Goal: Task Accomplishment & Management: Use online tool/utility

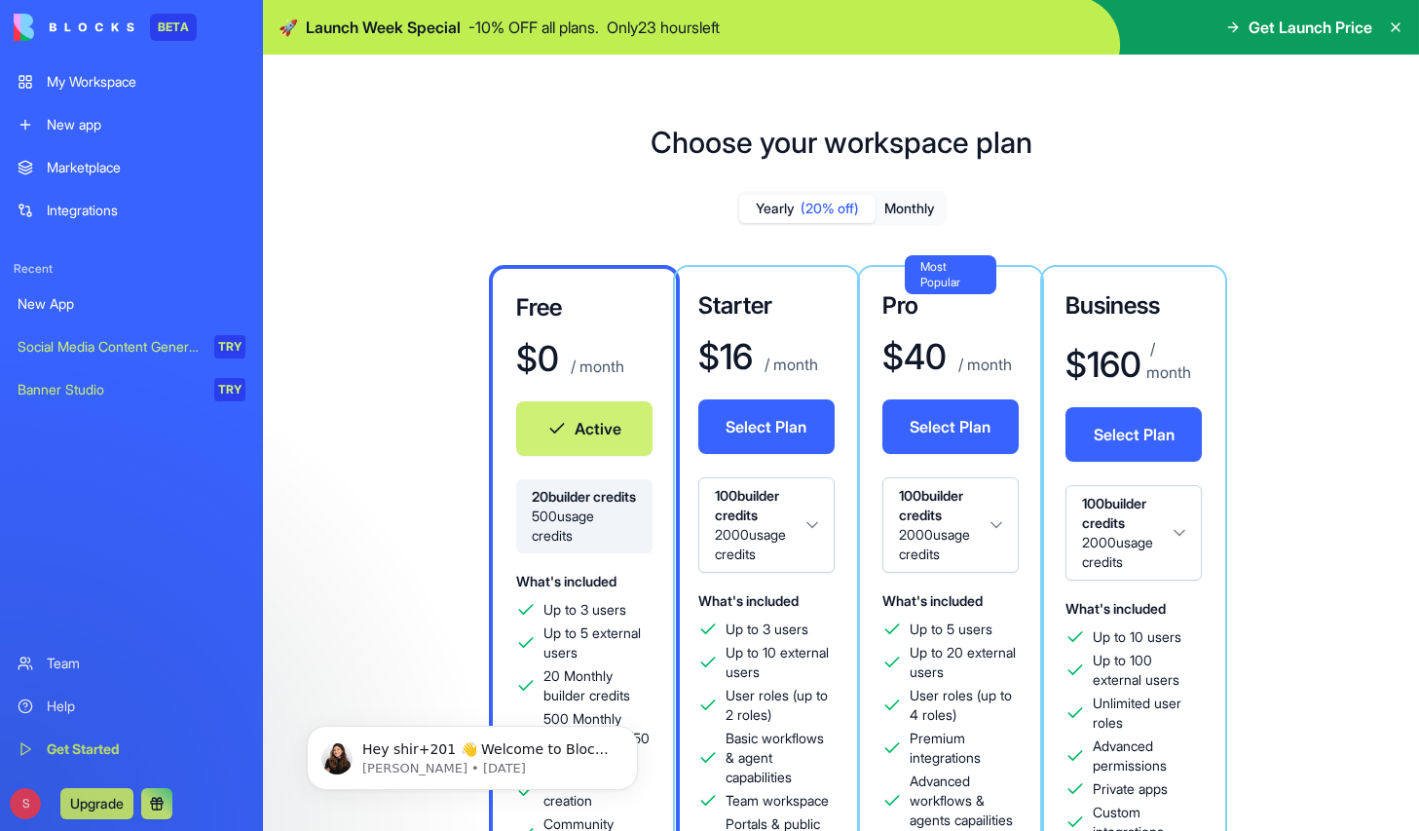
click at [71, 120] on div "New app" at bounding box center [146, 124] width 199 height 19
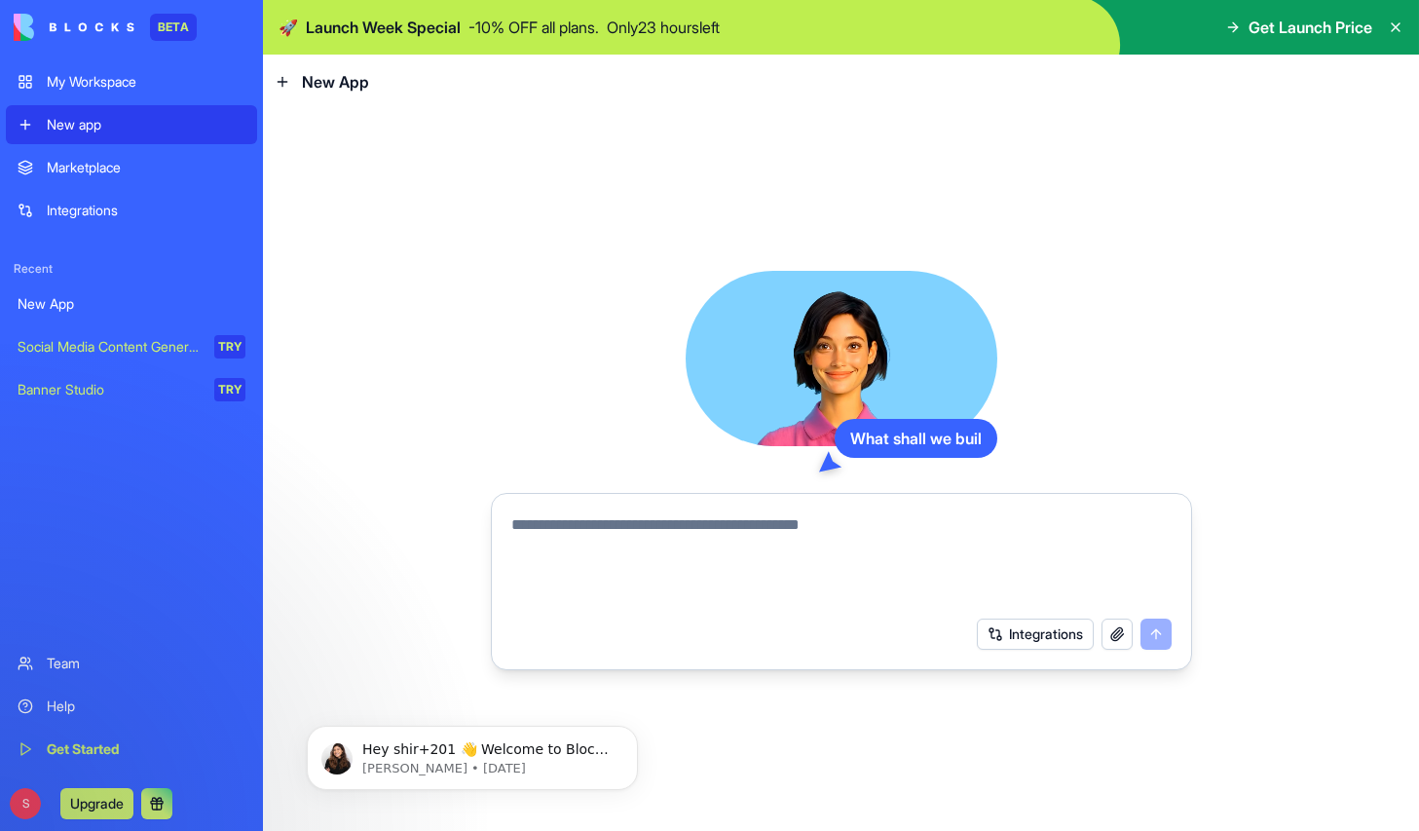
click at [679, 557] on textarea at bounding box center [841, 559] width 660 height 93
type textarea "****"
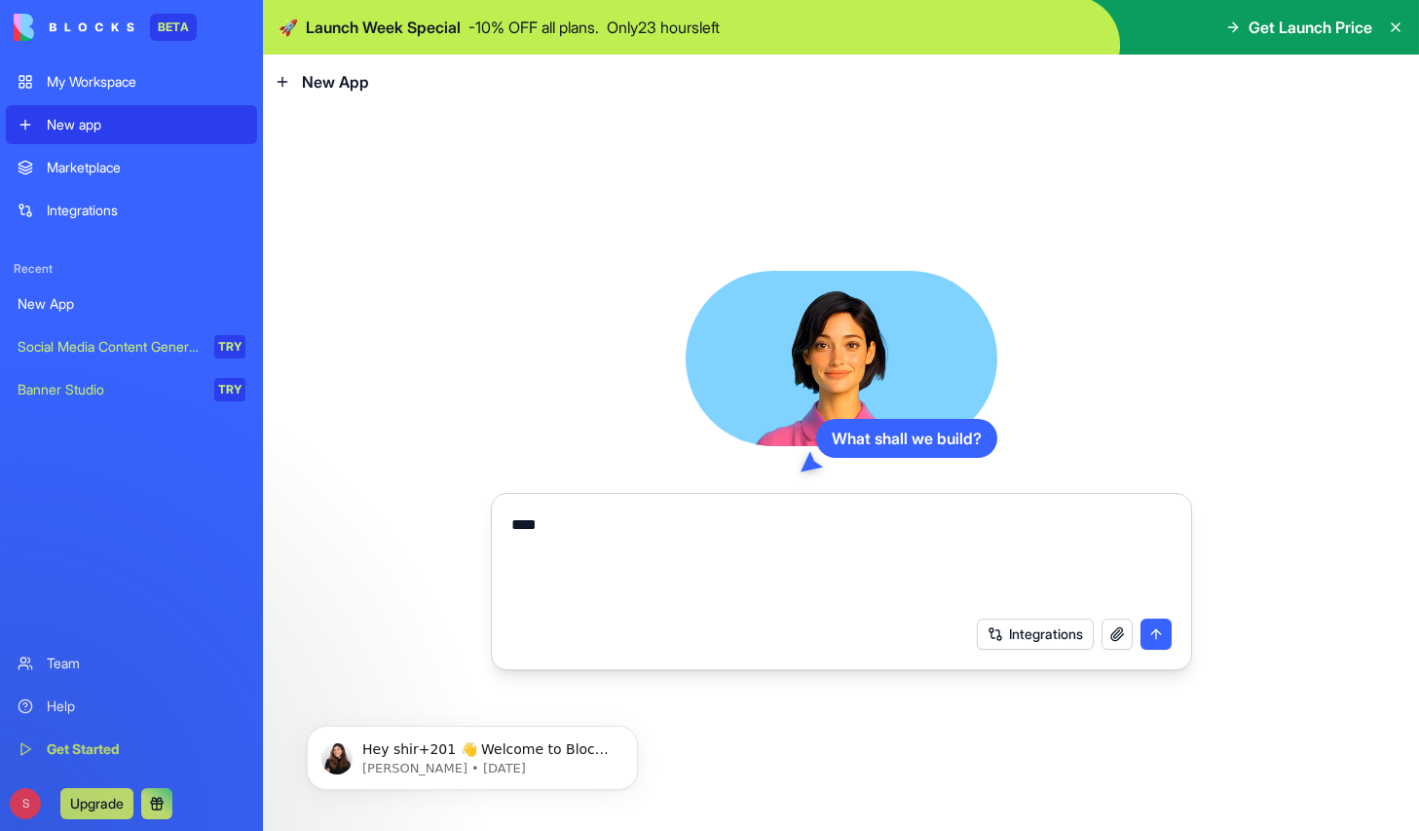
click at [137, 78] on div "My Workspace" at bounding box center [146, 81] width 199 height 19
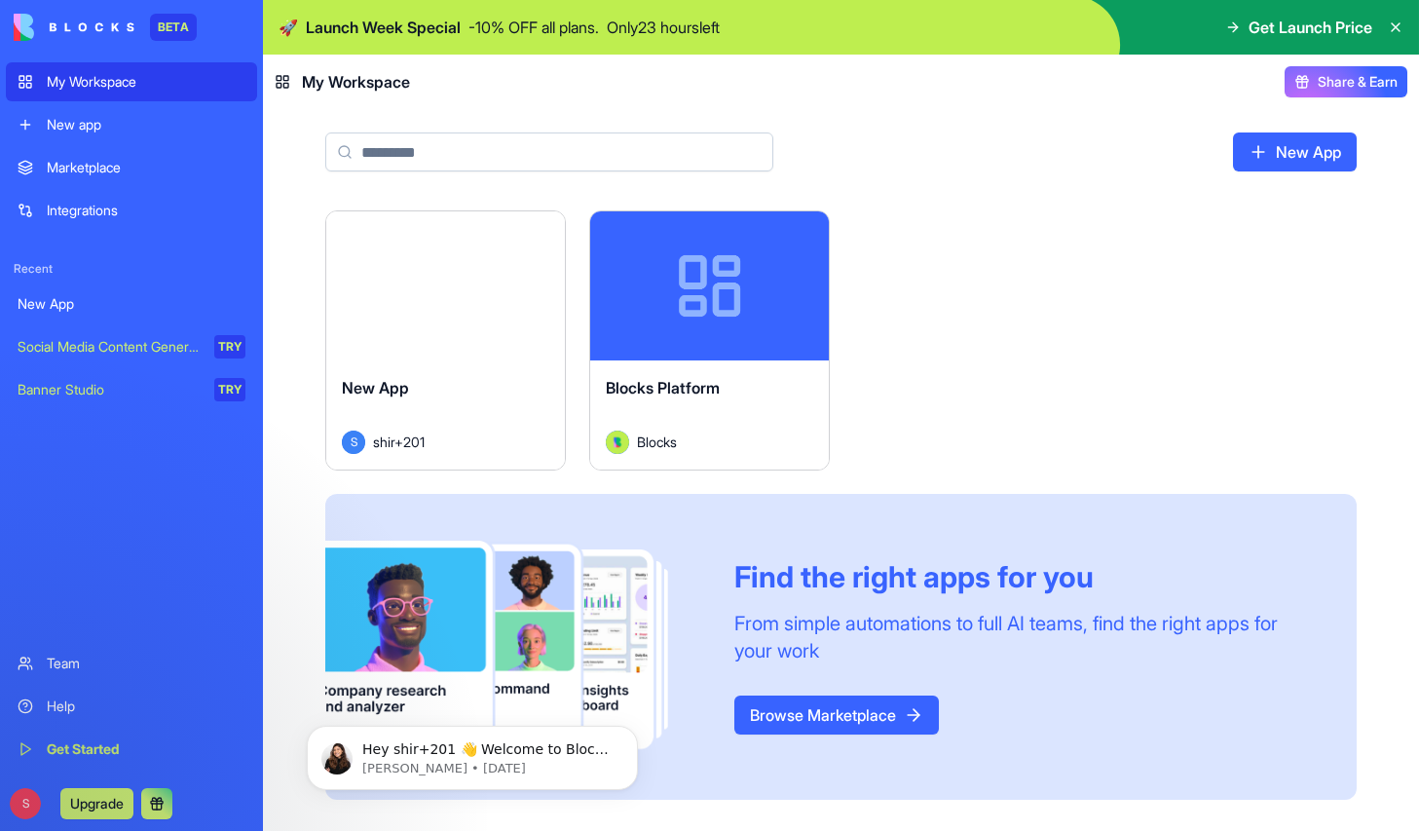
click at [414, 399] on div "New App" at bounding box center [445, 403] width 207 height 55
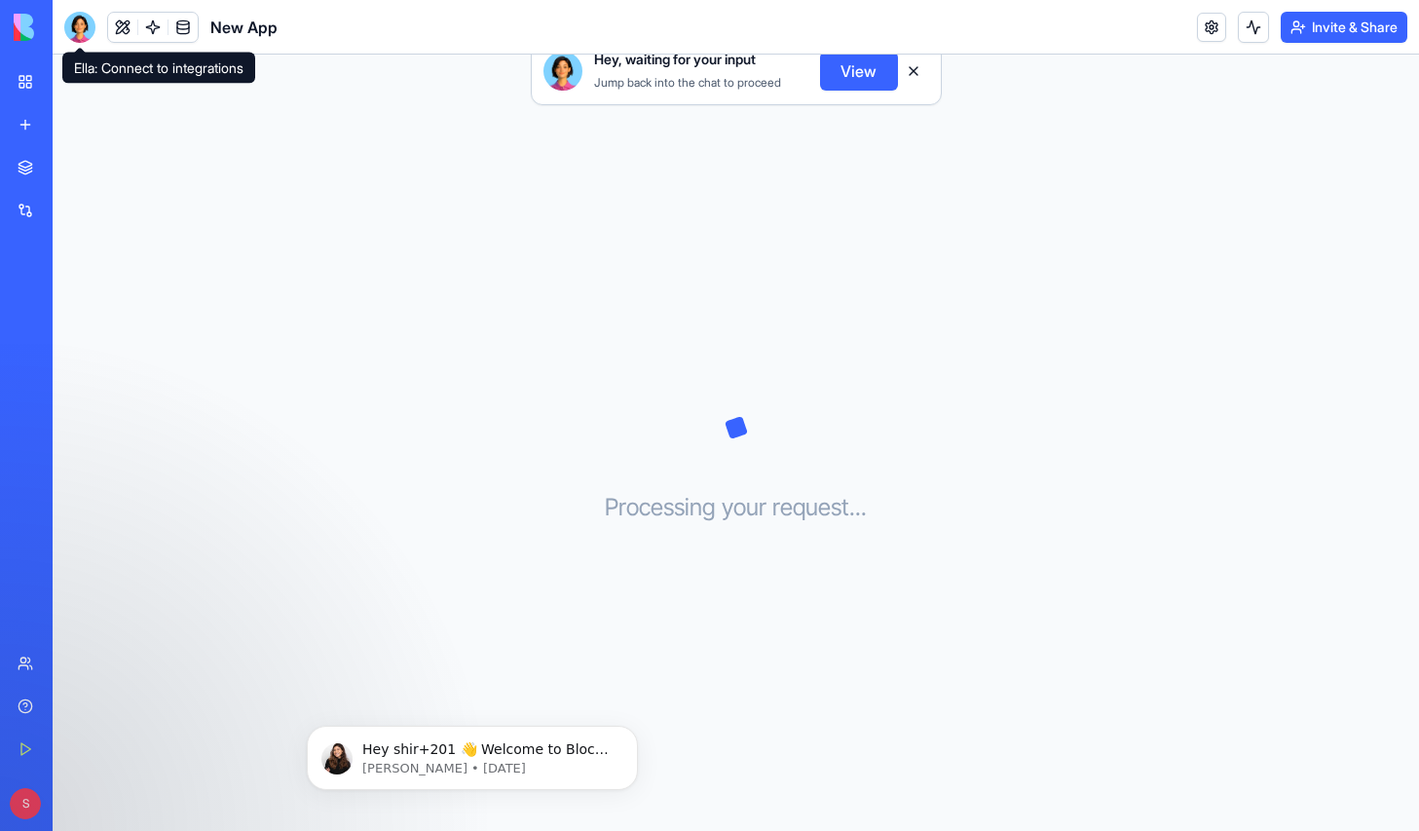
click at [82, 25] on div at bounding box center [79, 27] width 31 height 31
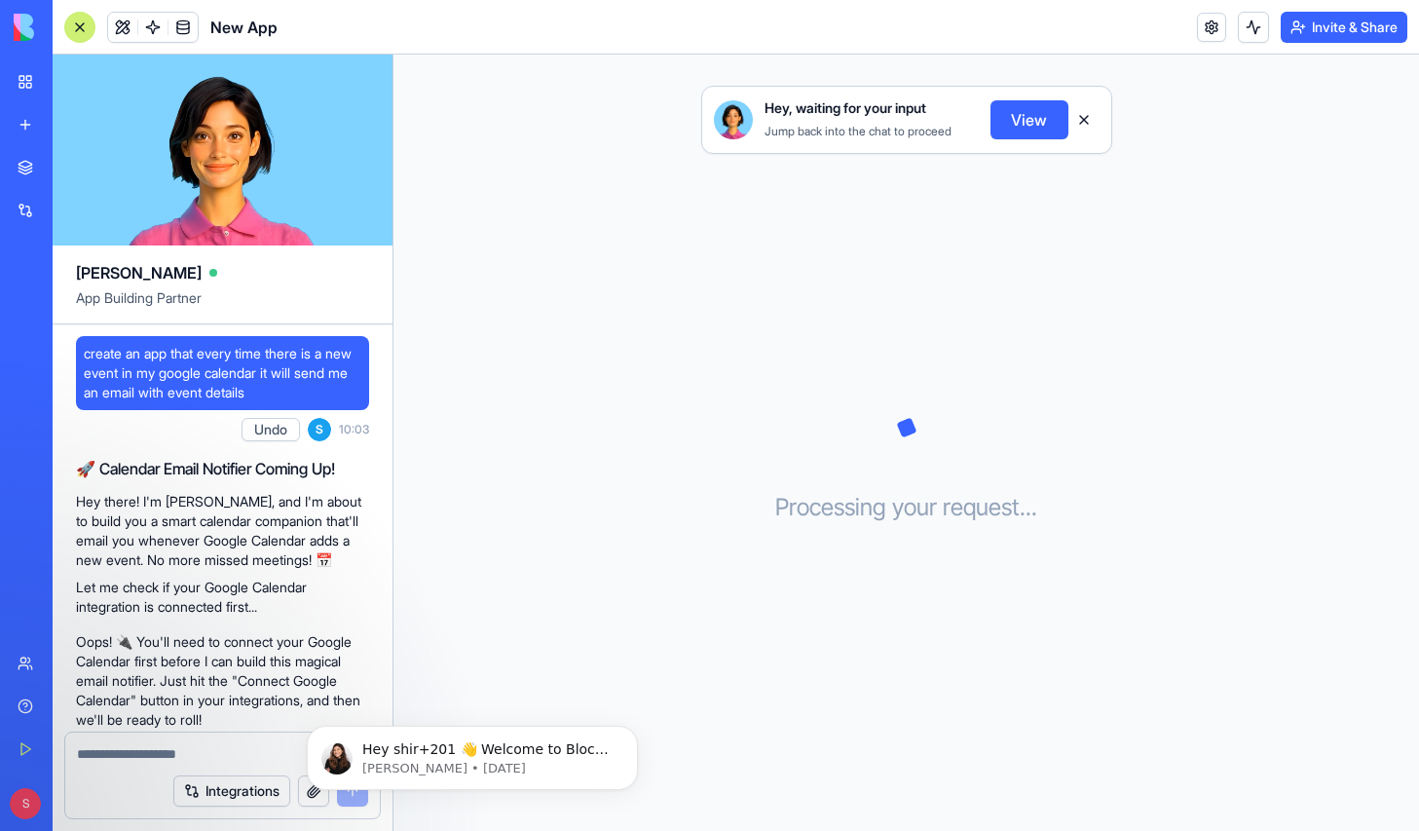
scroll to position [294, 0]
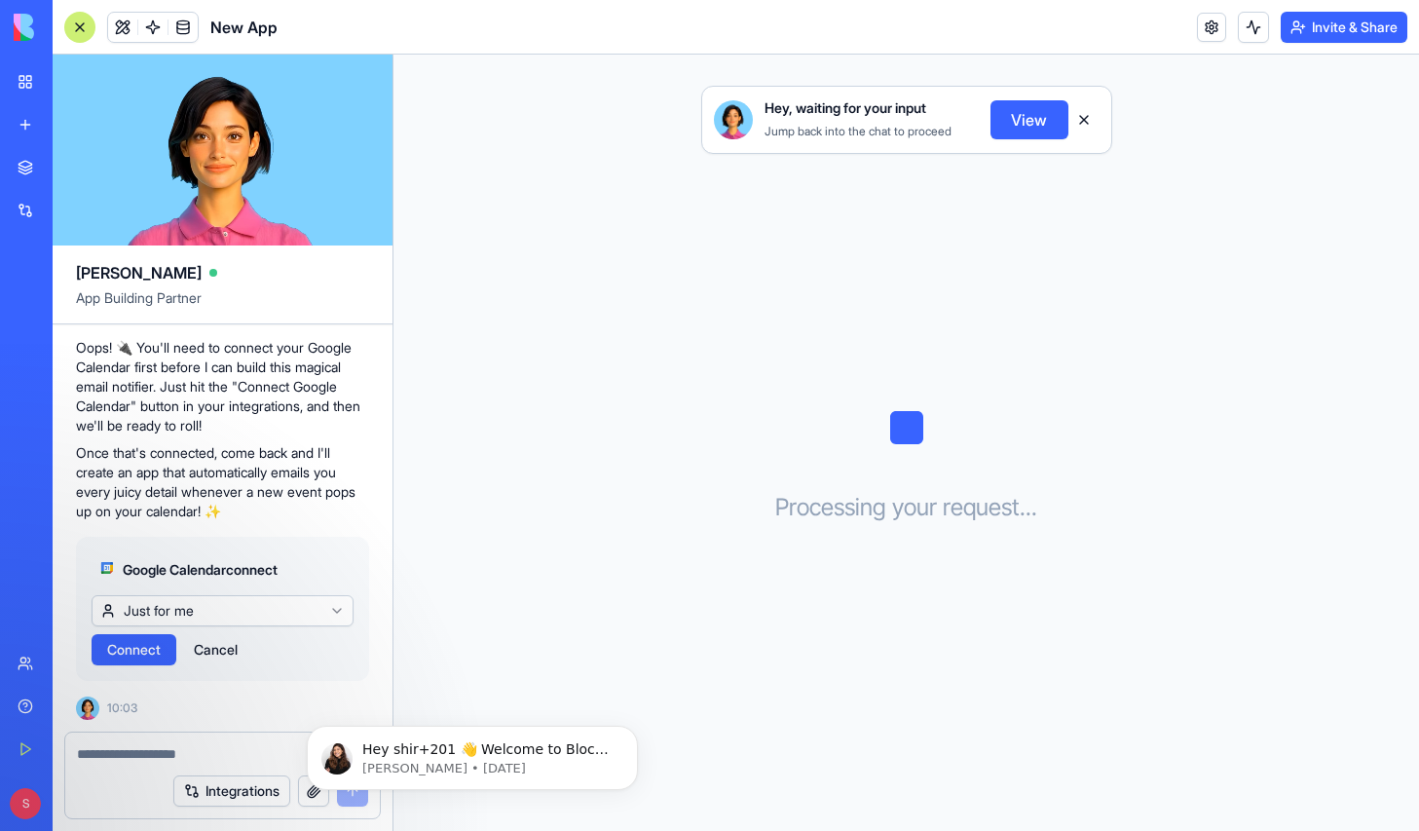
click at [140, 646] on span "Connect" at bounding box center [134, 649] width 54 height 19
click at [121, 652] on span "Connect" at bounding box center [134, 649] width 54 height 19
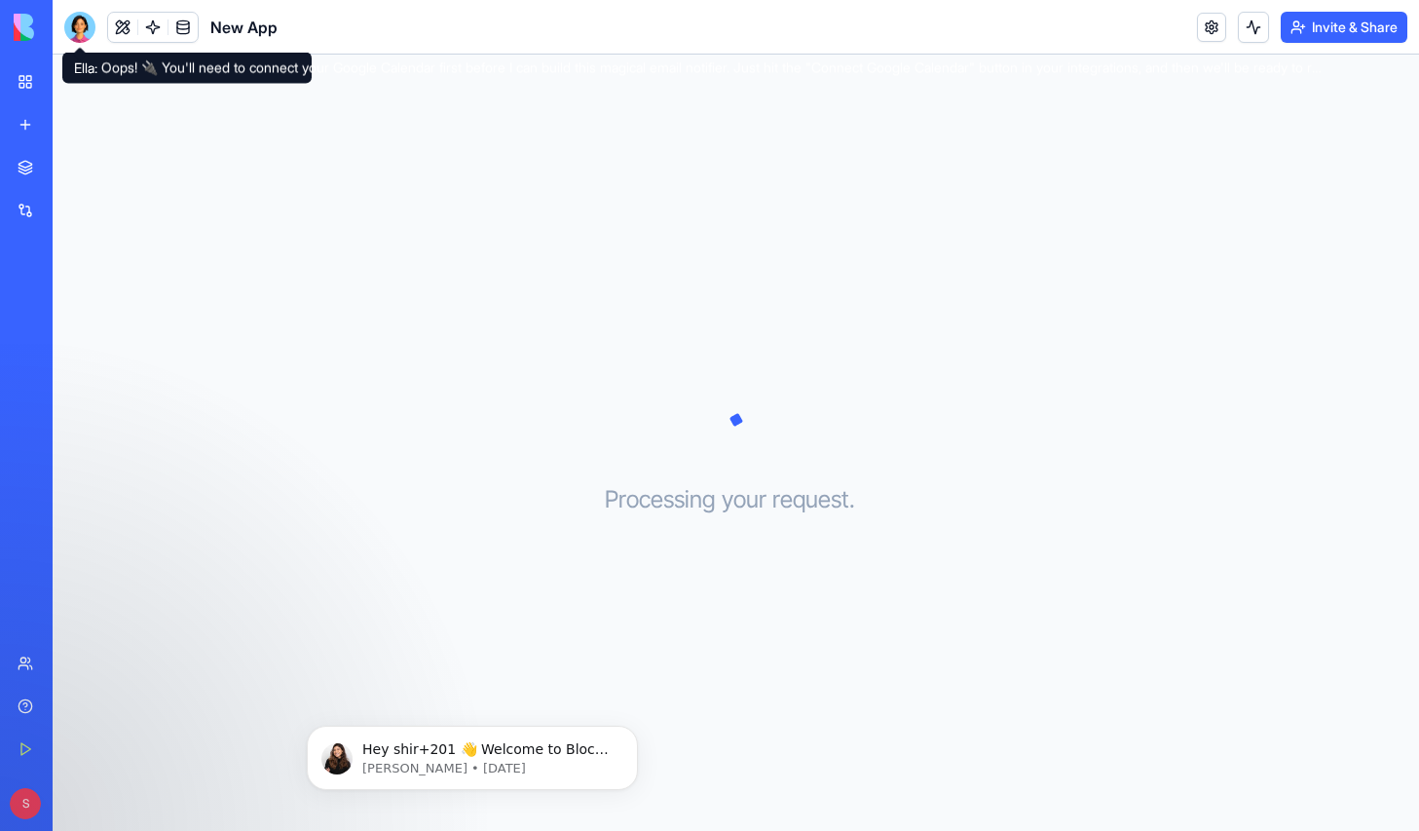
click at [71, 37] on div at bounding box center [79, 27] width 31 height 31
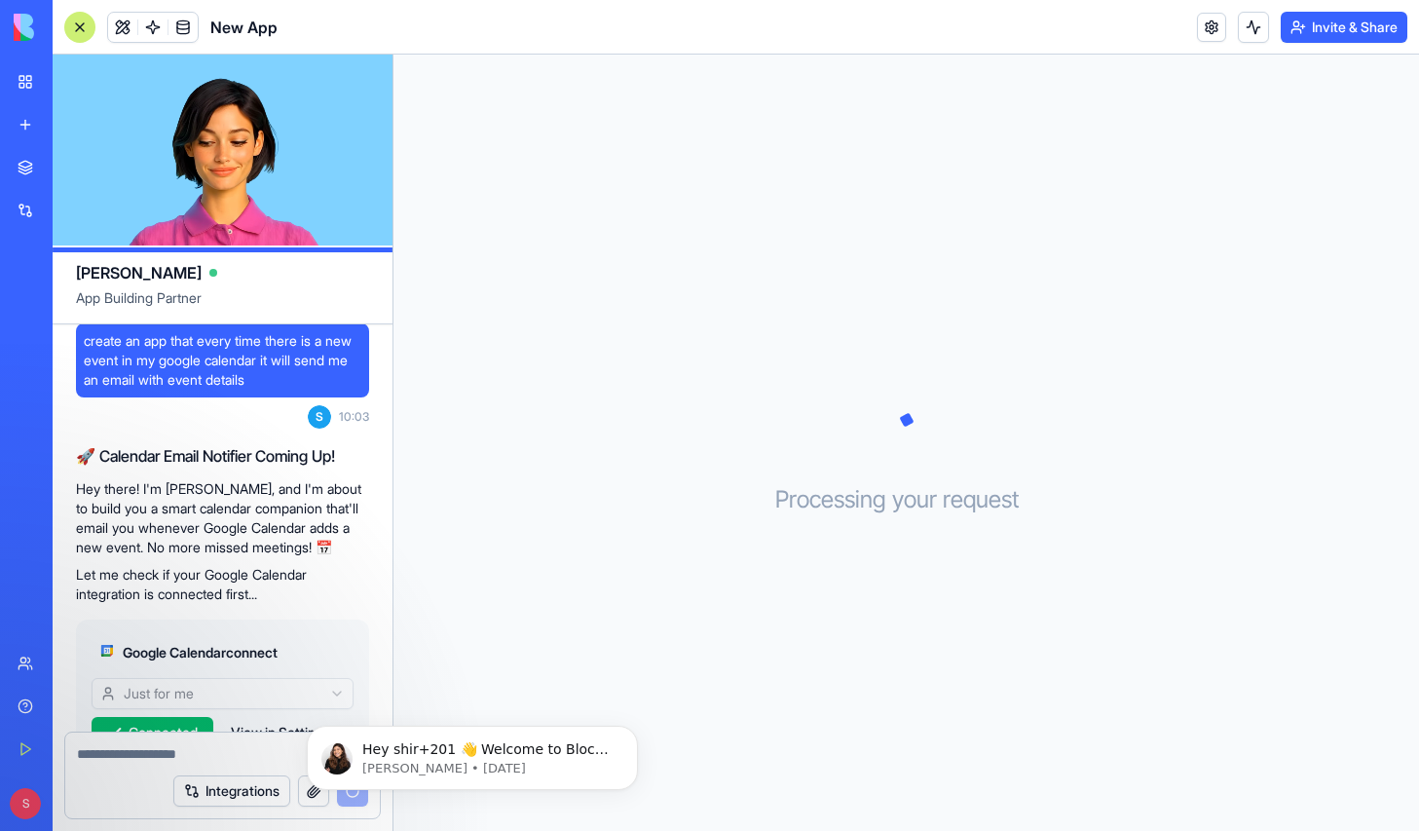
scroll to position [294, 0]
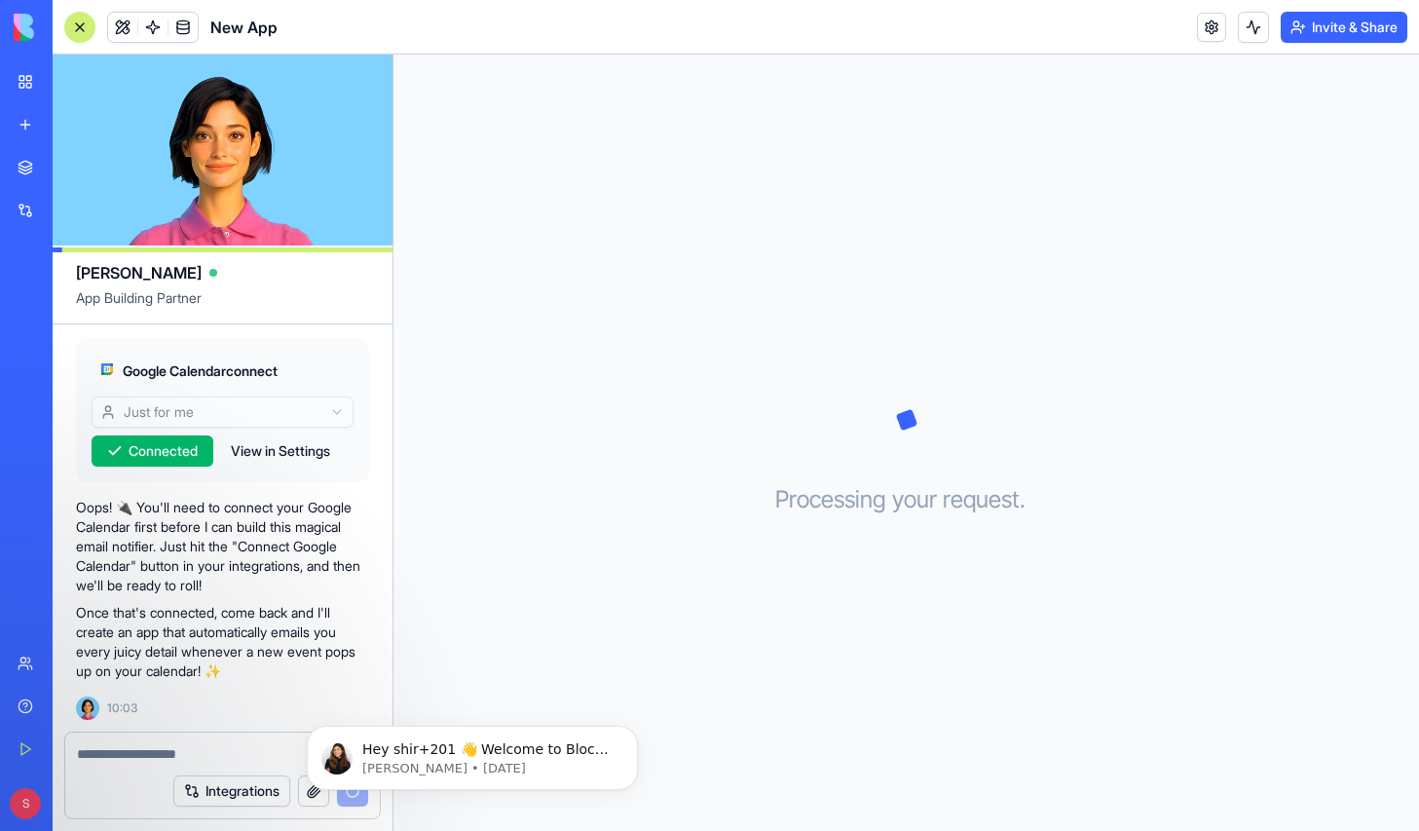
click at [19, 120] on link "New app" at bounding box center [45, 124] width 78 height 39
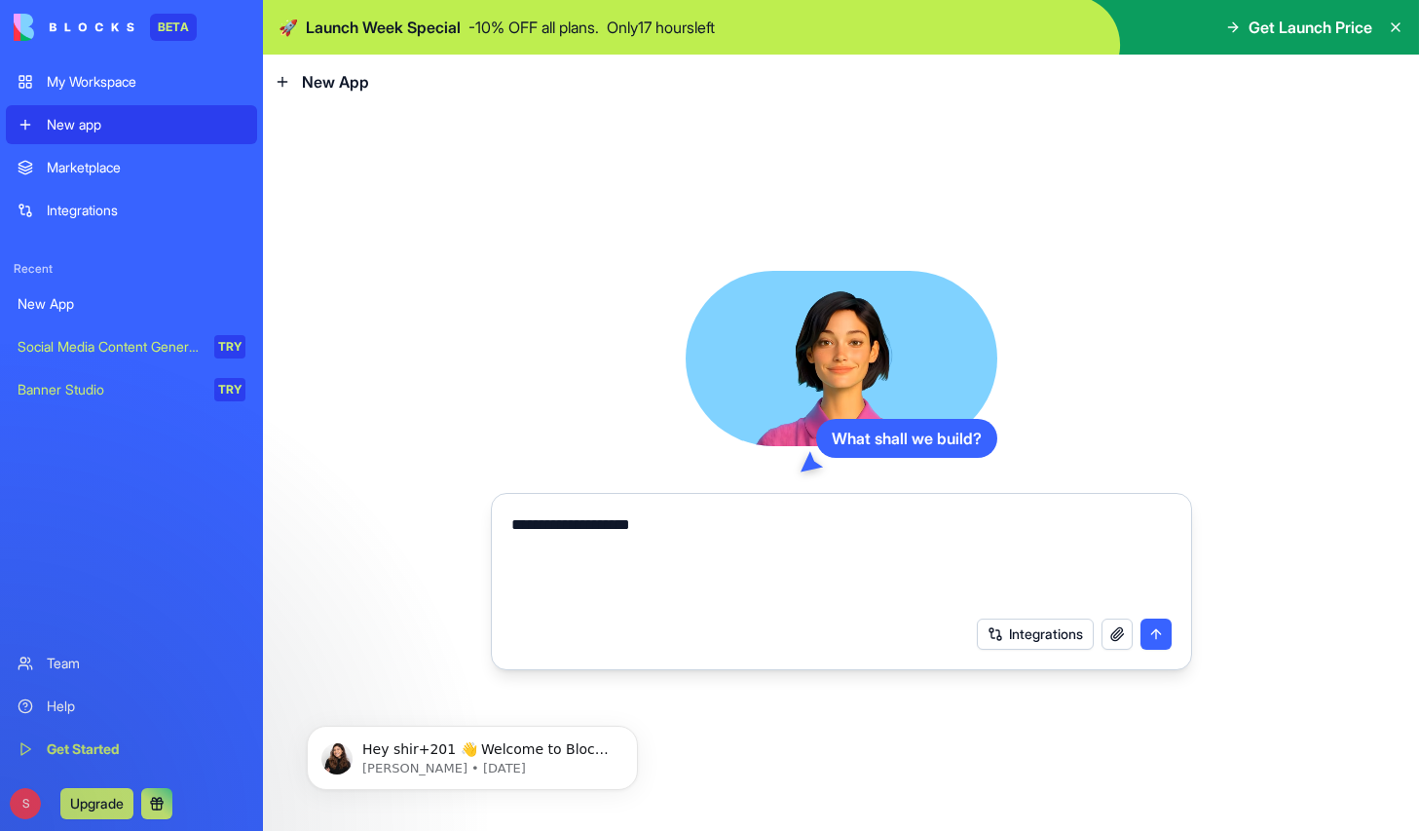
type textarea "**********"
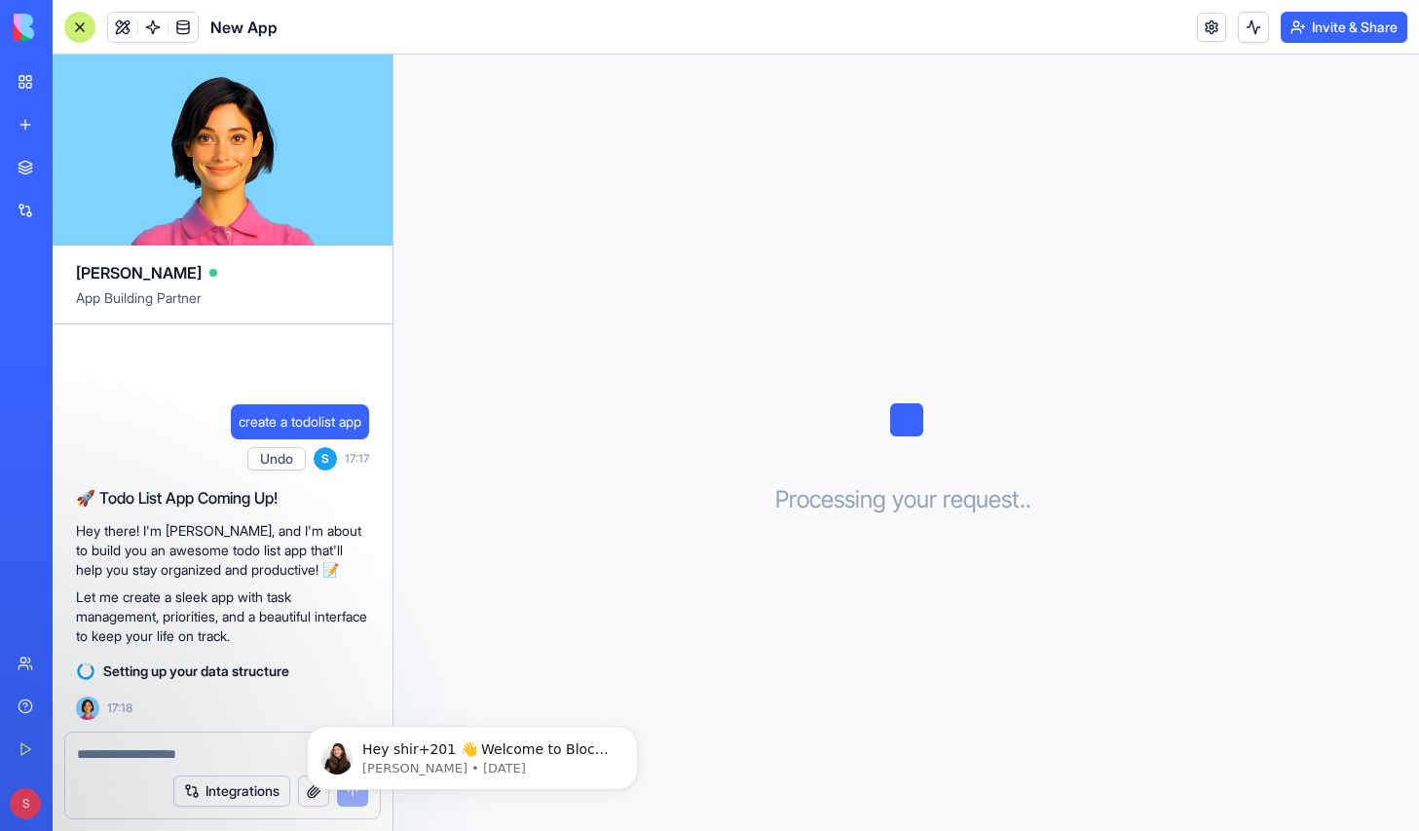
click at [514, 354] on div "Processing your request . . ." at bounding box center [905, 443] width 1025 height 776
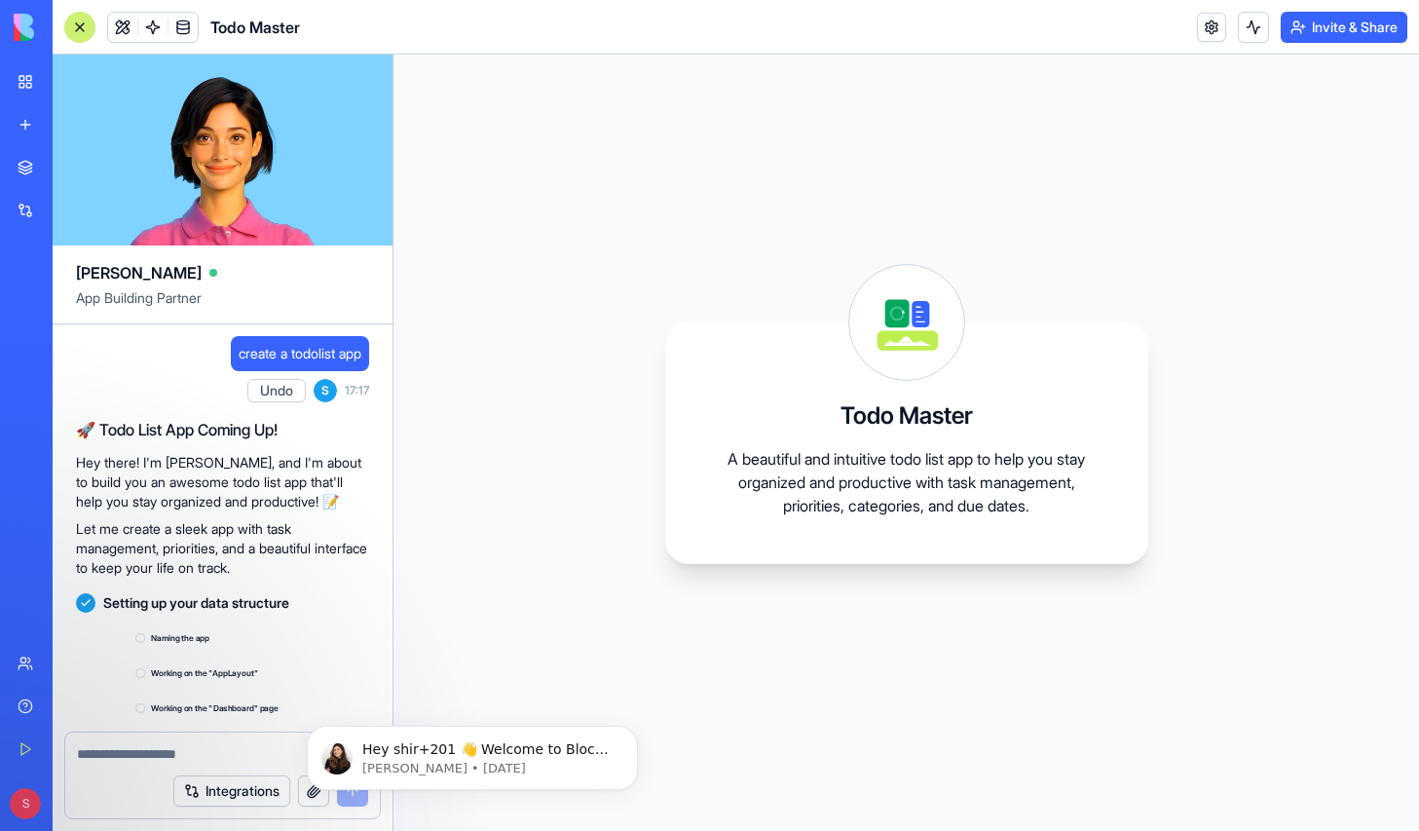
scroll to position [107, 0]
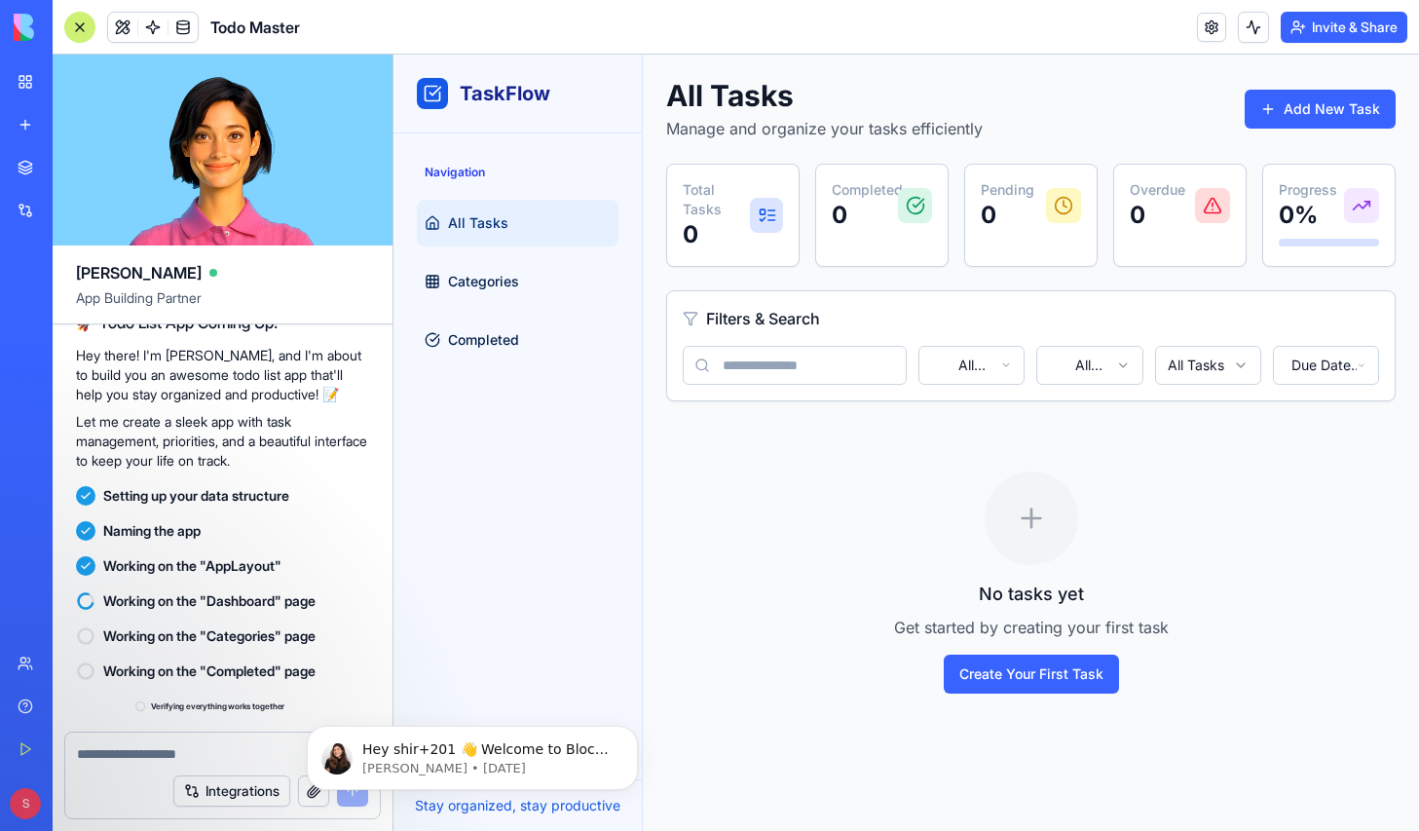
scroll to position [329, 0]
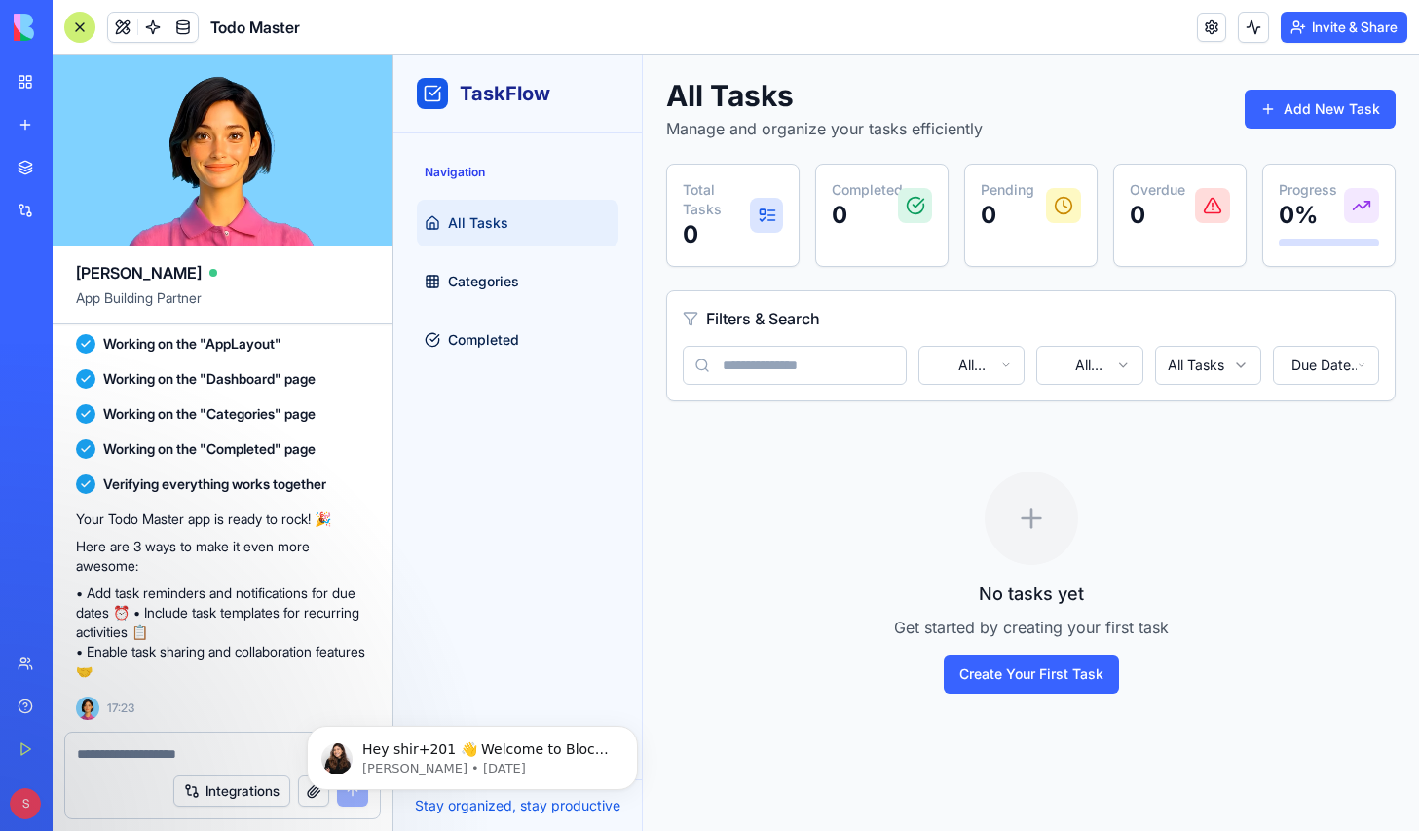
click at [120, 743] on div at bounding box center [222, 747] width 315 height 31
click at [118, 753] on textarea at bounding box center [222, 753] width 291 height 19
type textarea "**********"
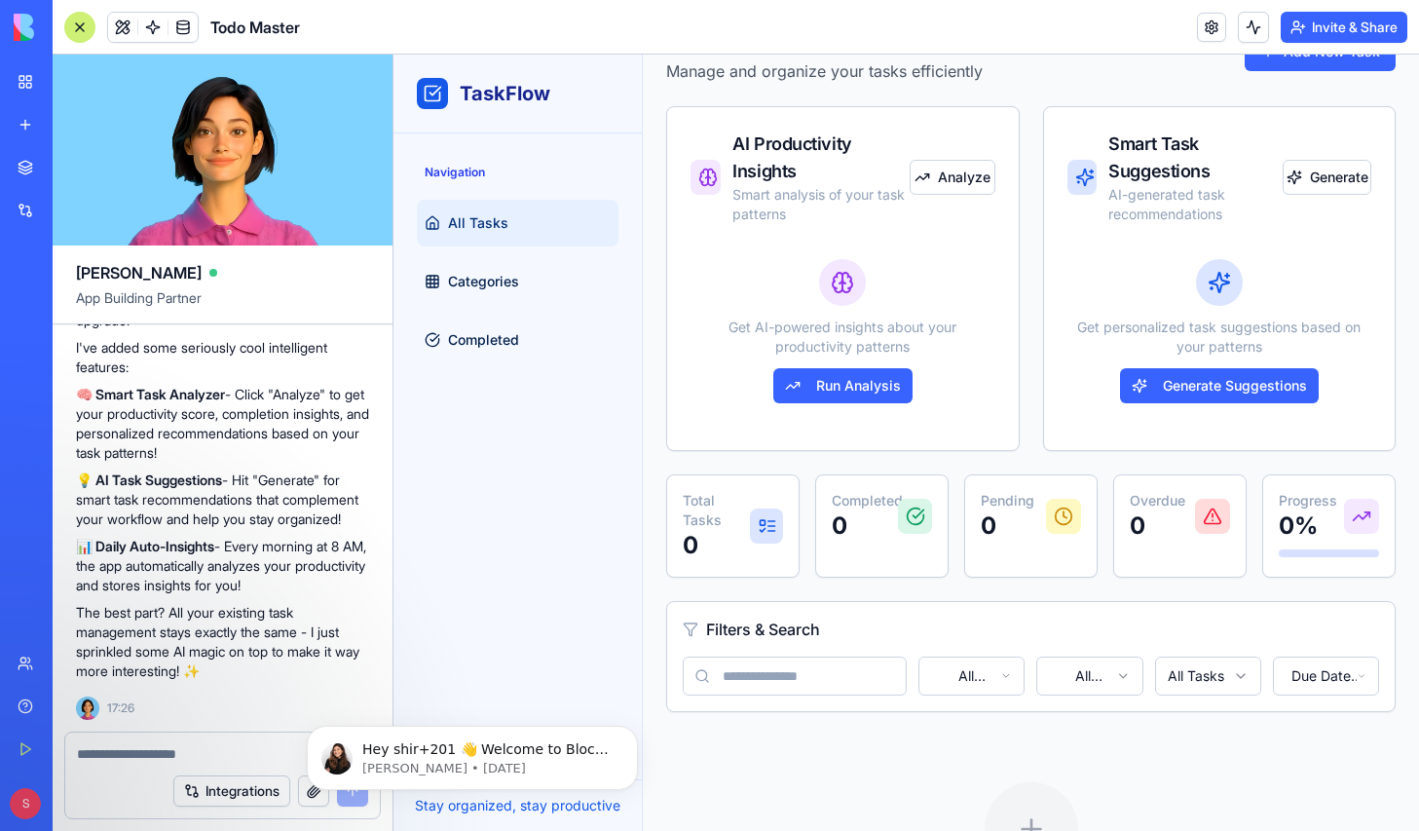
scroll to position [0, 0]
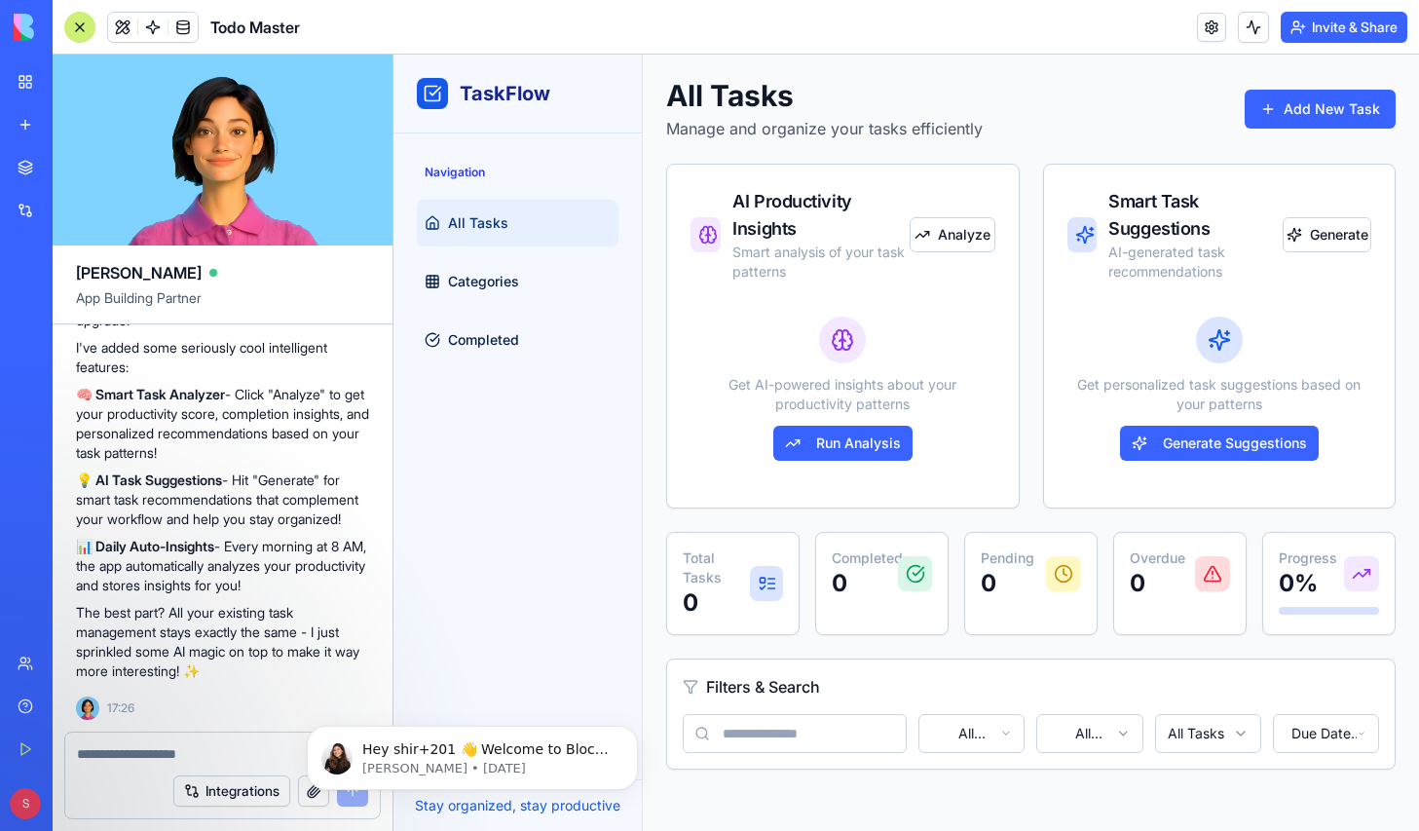
click at [963, 350] on div "Get AI-powered insights about your productivity patterns Run Analysis" at bounding box center [842, 388] width 305 height 191
